Goal: Transaction & Acquisition: Subscribe to service/newsletter

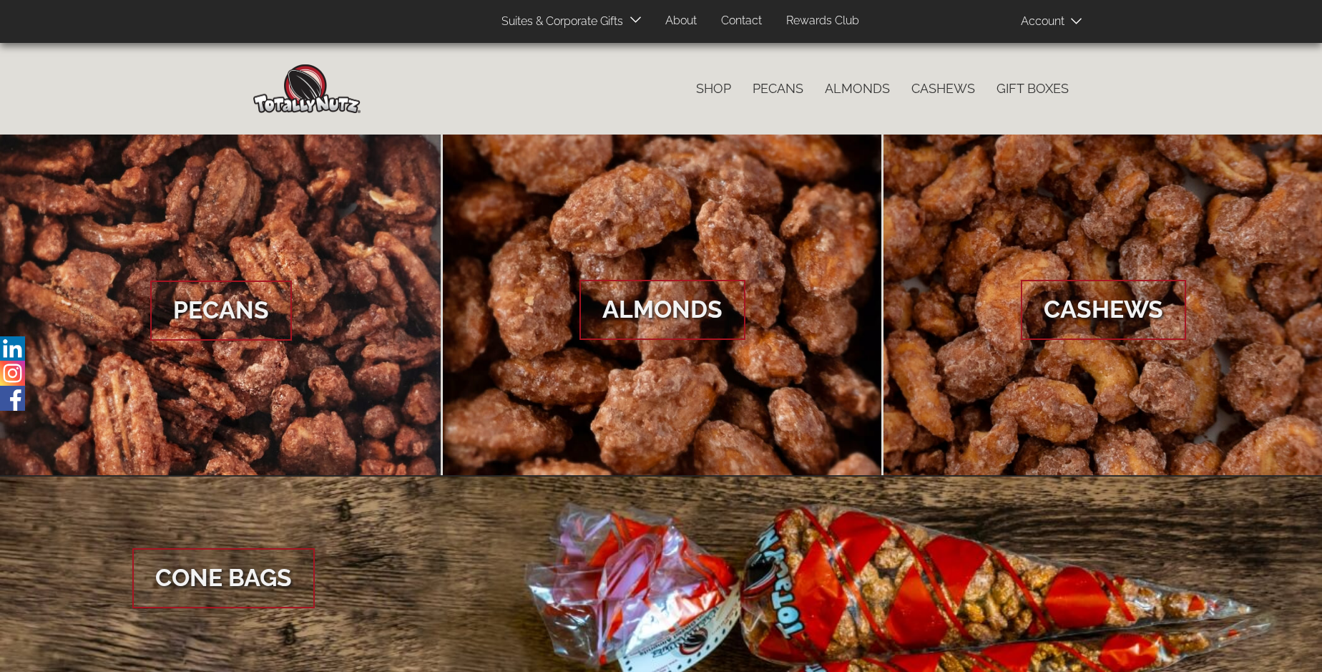
scroll to position [2138, 0]
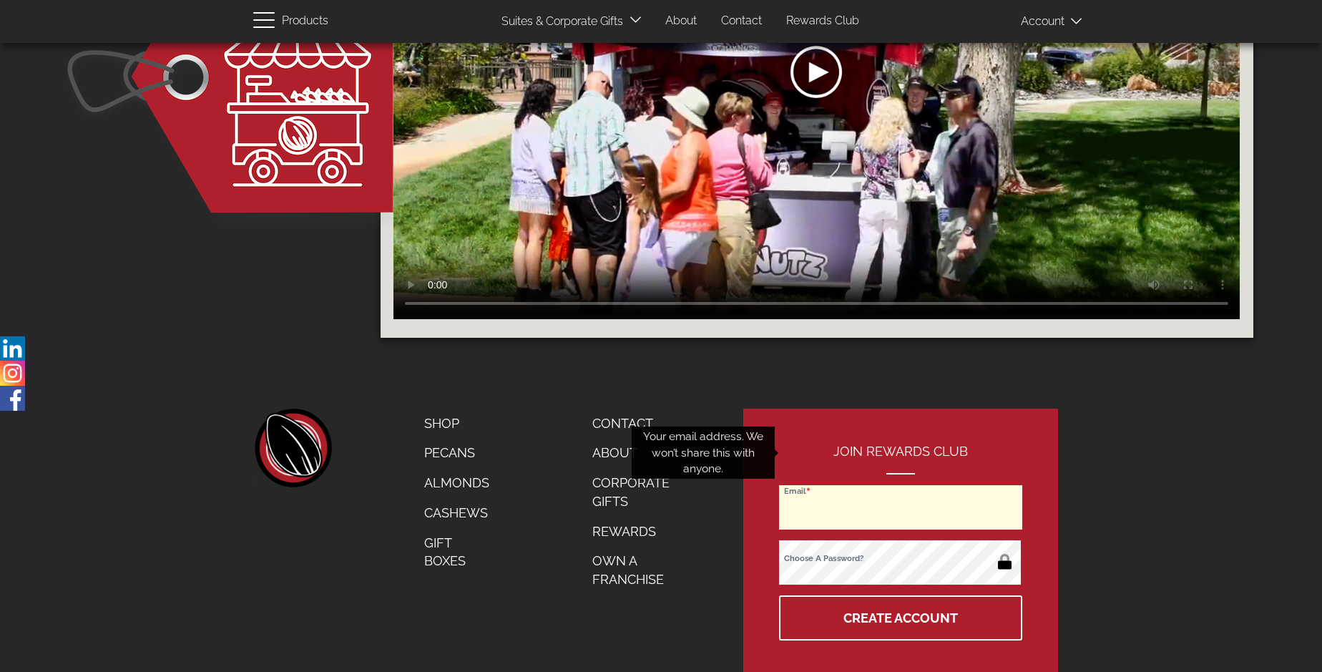
click at [901, 485] on input "Email" at bounding box center [900, 507] width 243 height 44
type input "aarondonaldson97@gmail.com"
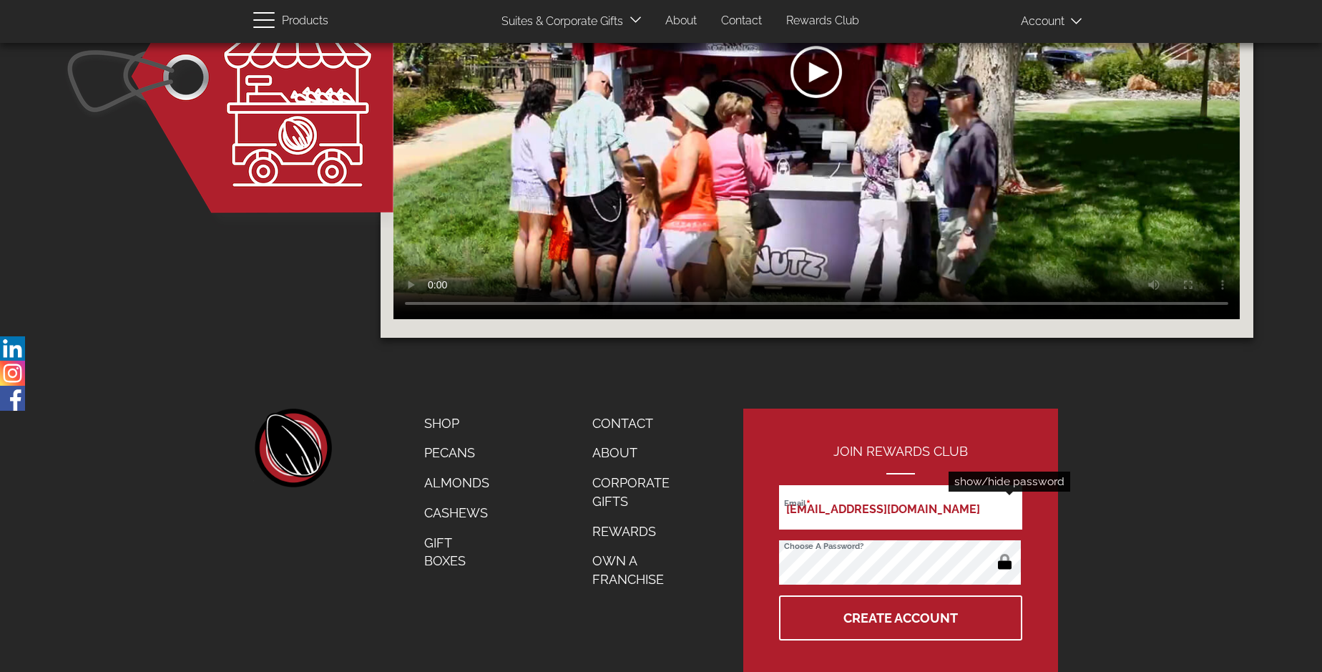
click at [1004, 552] on button "button" at bounding box center [1005, 563] width 28 height 23
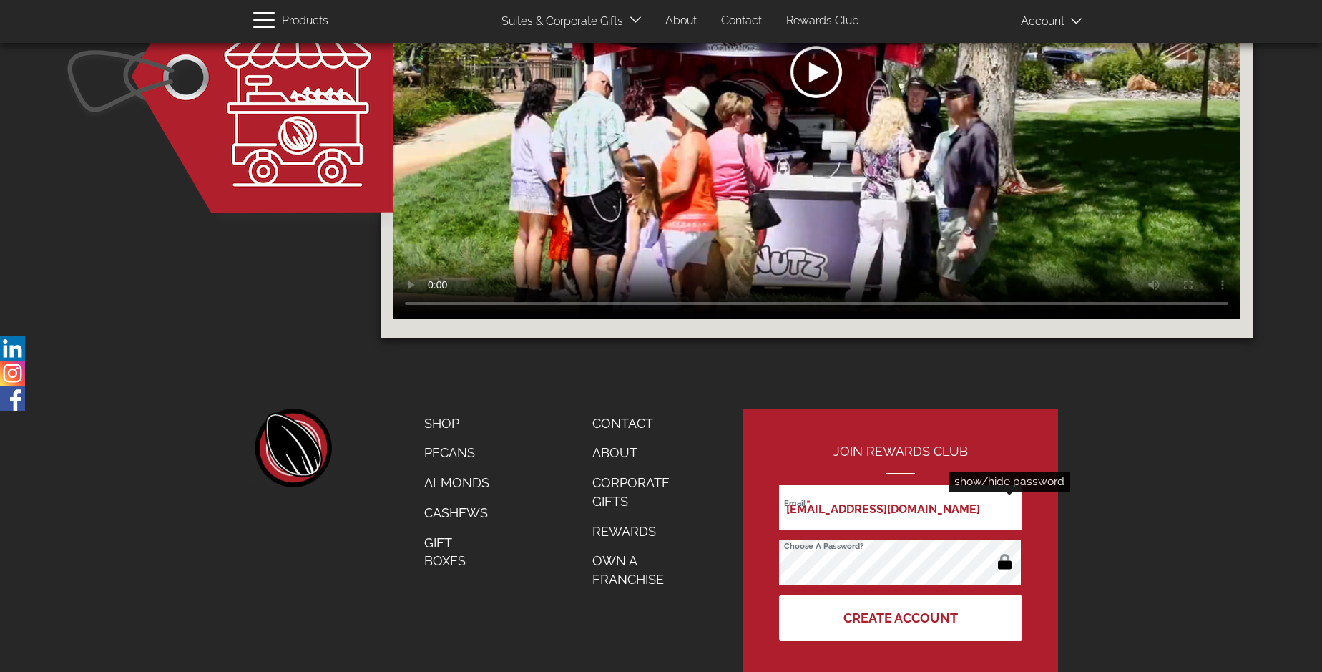
click at [901, 595] on button "Create Account" at bounding box center [900, 617] width 243 height 45
